Goal: Check status: Check status

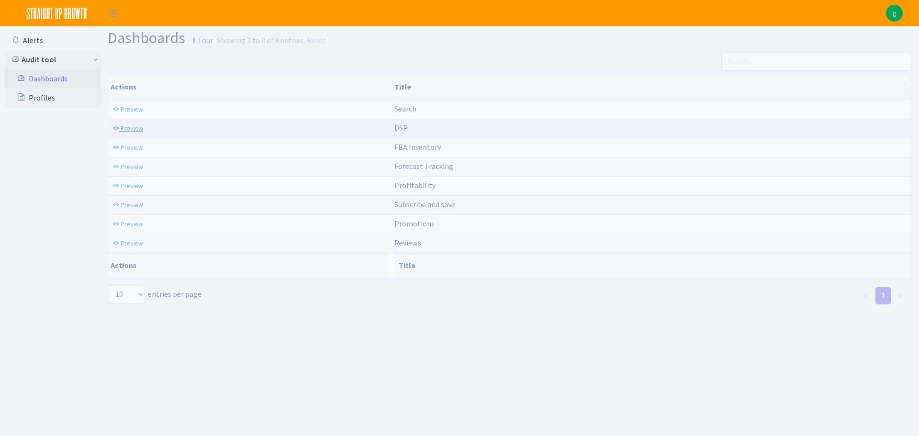
click at [122, 132] on span "Preview" at bounding box center [132, 128] width 23 height 9
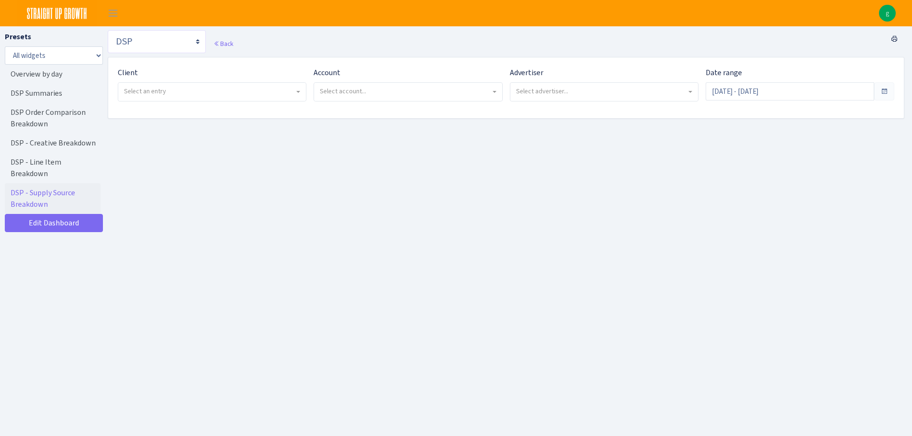
click at [155, 33] on select "Search DSP FBA Inventory Forecast Tracking Profitability Subscribe and save Pro…" at bounding box center [157, 41] width 98 height 23
select select "https://straightupgrowth.com/admin/dashboard/2/show"
click at [108, 30] on select "Search DSP FBA Inventory Forecast Tracking Profitability Subscribe and save Pro…" at bounding box center [157, 41] width 98 height 23
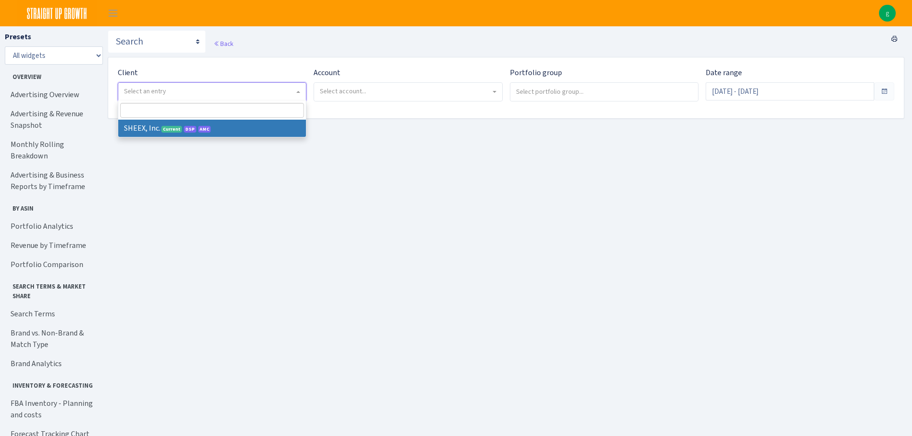
click at [261, 96] on span "Select an entry" at bounding box center [209, 92] width 170 height 10
select select "314"
select select
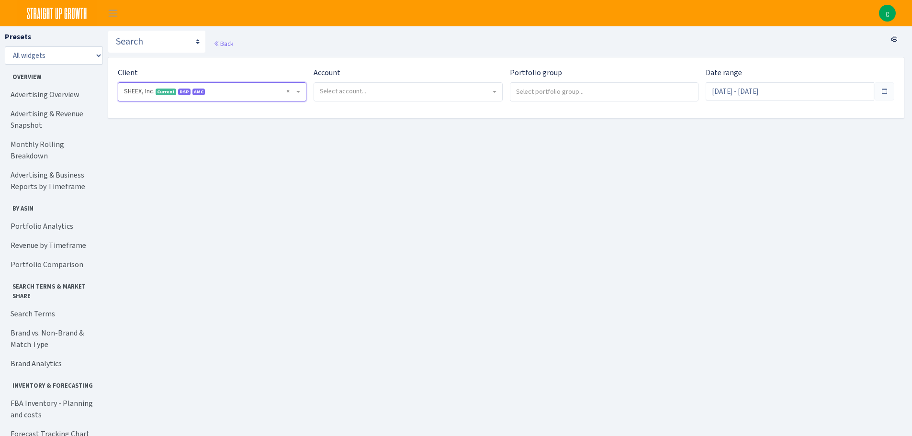
click at [405, 94] on span "Select account..." at bounding box center [405, 92] width 170 height 10
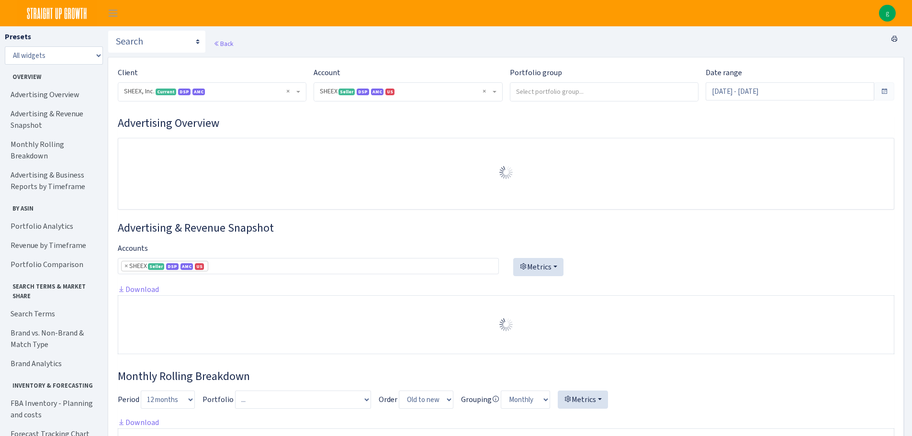
select select "2794563906483217"
click at [60, 166] on link "Advertising & Business Reports by Timeframe" at bounding box center [53, 181] width 96 height 31
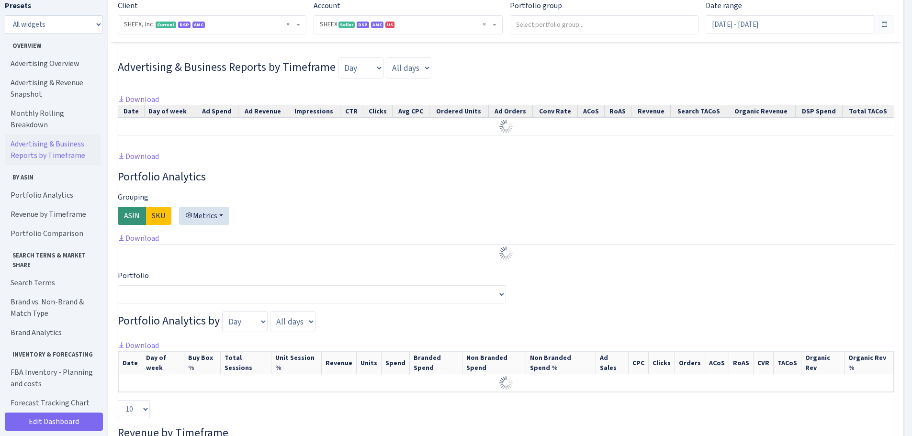
scroll to position [573, 0]
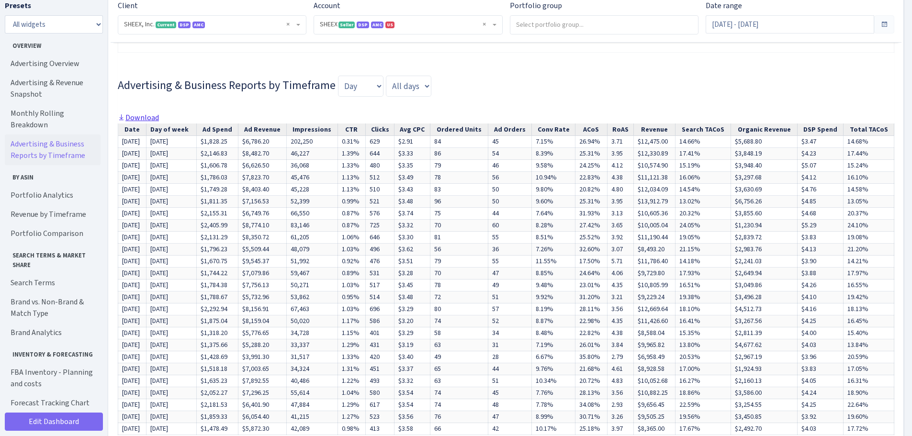
click at [139, 123] on link "Download" at bounding box center [138, 118] width 41 height 10
